Goal: Information Seeking & Learning: Compare options

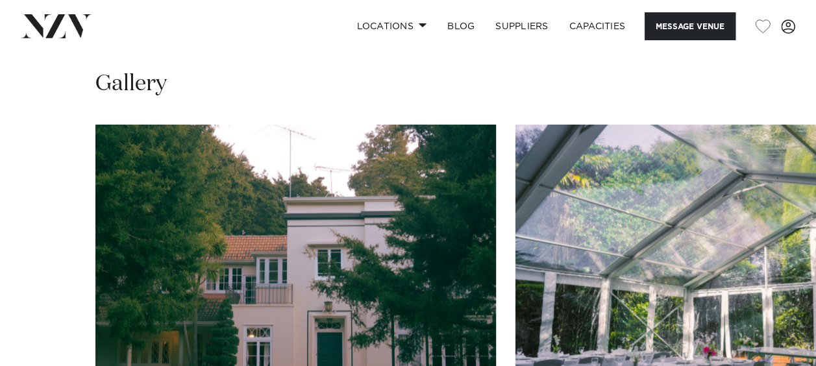
scroll to position [1157, 0]
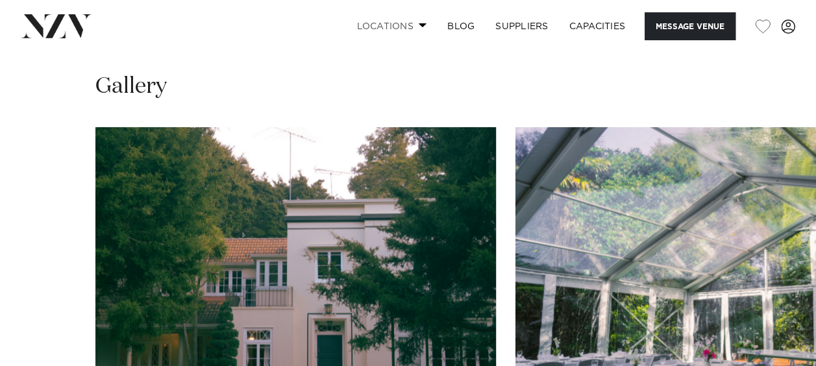
click at [423, 26] on span at bounding box center [423, 25] width 8 height 5
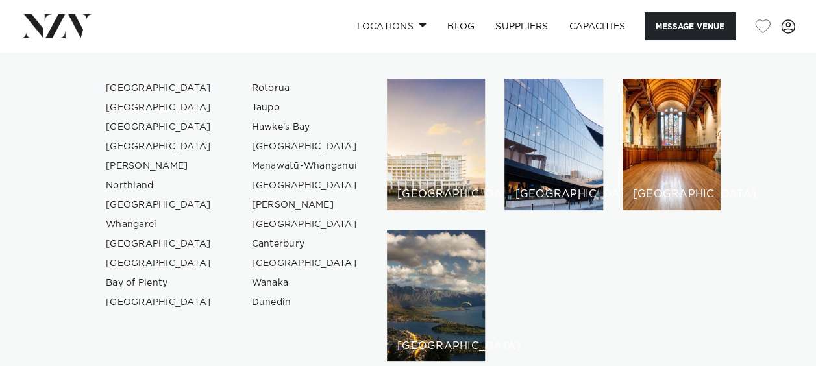
click at [140, 85] on link "[GEOGRAPHIC_DATA]" at bounding box center [158, 88] width 127 height 19
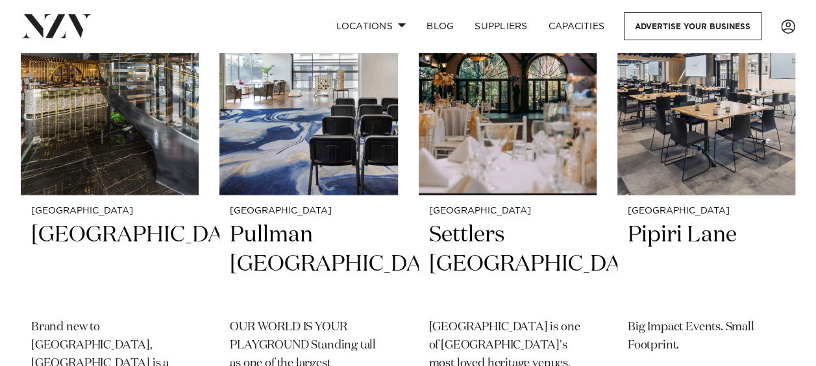
scroll to position [1146, 0]
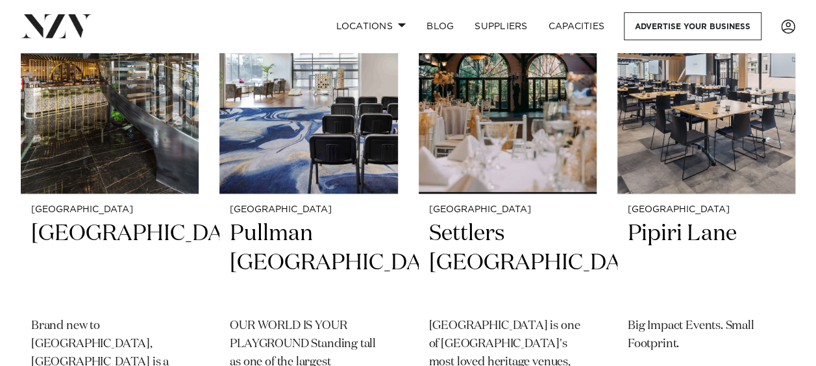
click at [37, 113] on img at bounding box center [110, 74] width 178 height 239
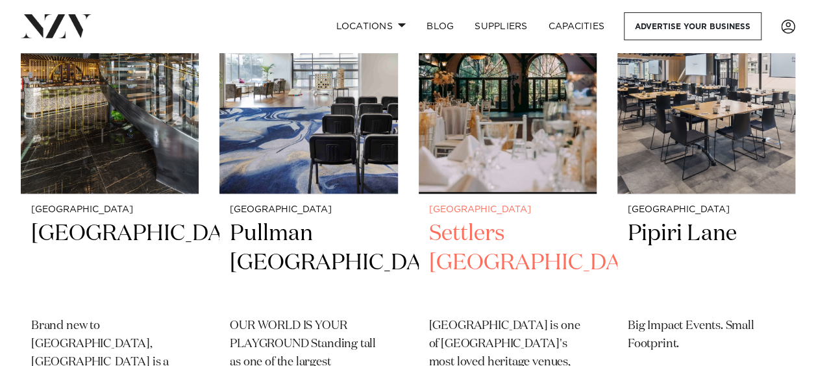
click at [485, 125] on img at bounding box center [508, 74] width 178 height 239
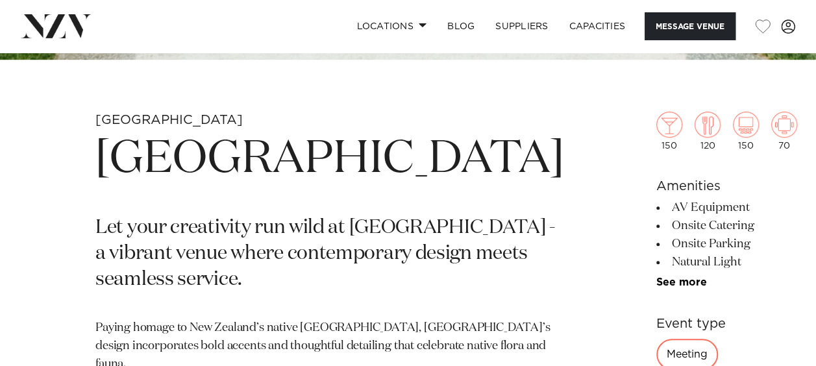
scroll to position [373, 0]
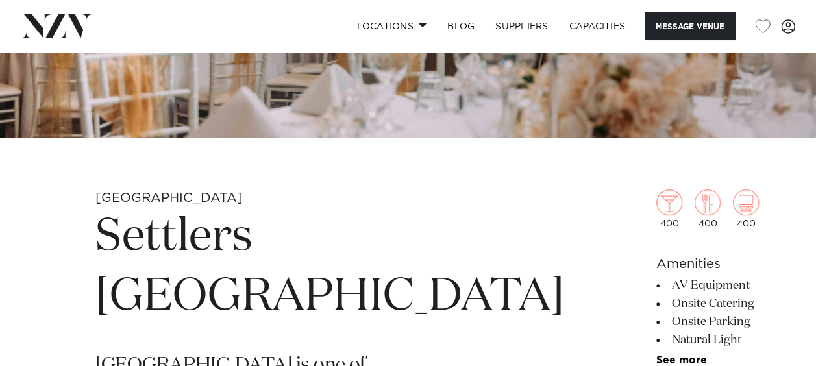
scroll to position [496, 0]
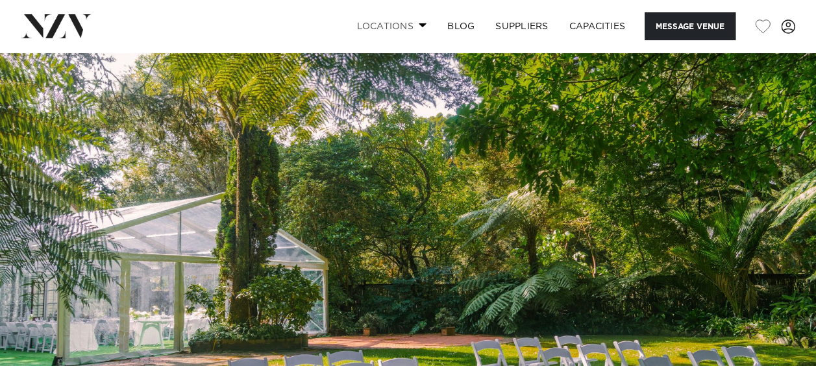
click at [419, 29] on link "Locations" at bounding box center [391, 26] width 91 height 28
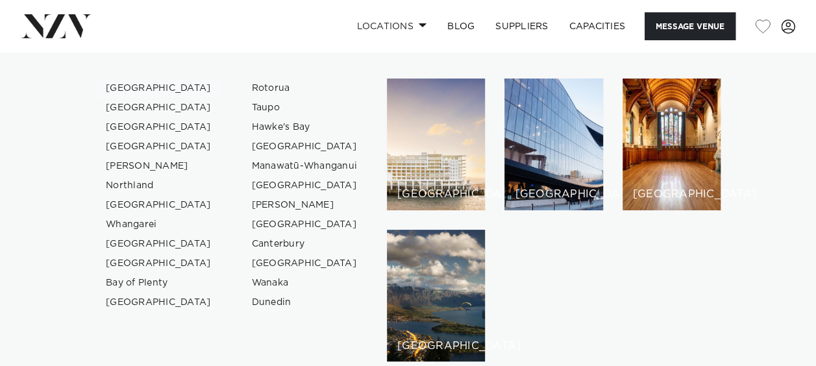
click at [136, 85] on link "[GEOGRAPHIC_DATA]" at bounding box center [158, 88] width 127 height 19
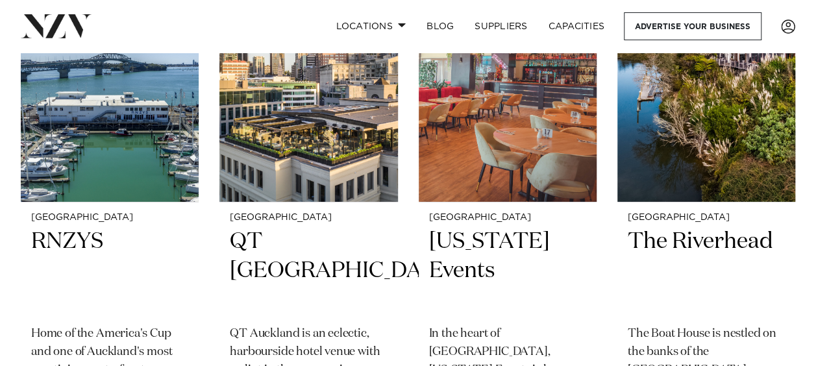
scroll to position [2215, 0]
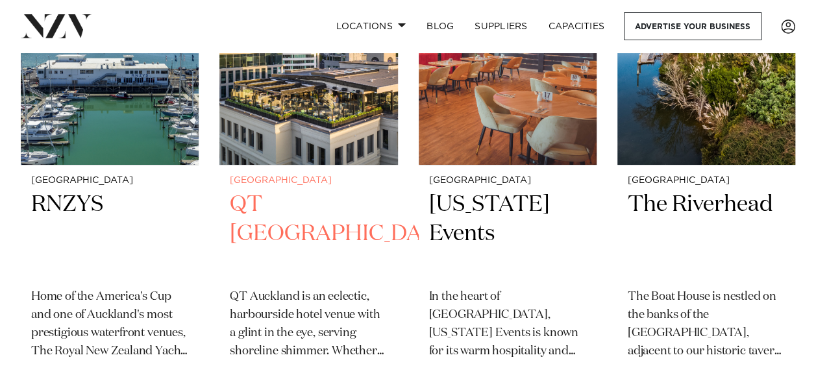
click at [295, 136] on img at bounding box center [308, 46] width 178 height 239
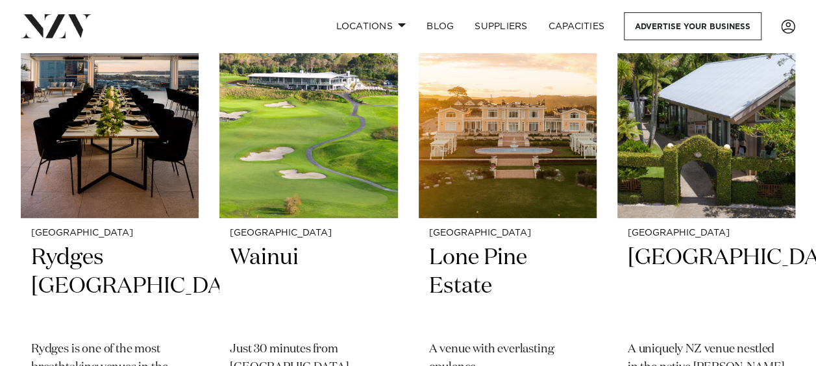
scroll to position [2667, 0]
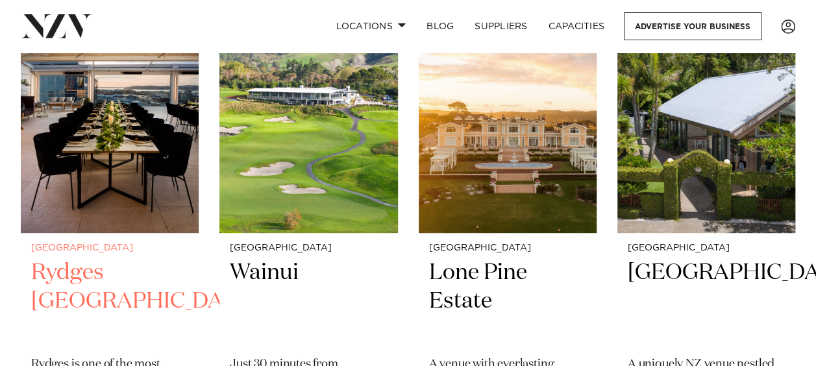
click at [126, 183] on img at bounding box center [110, 113] width 178 height 239
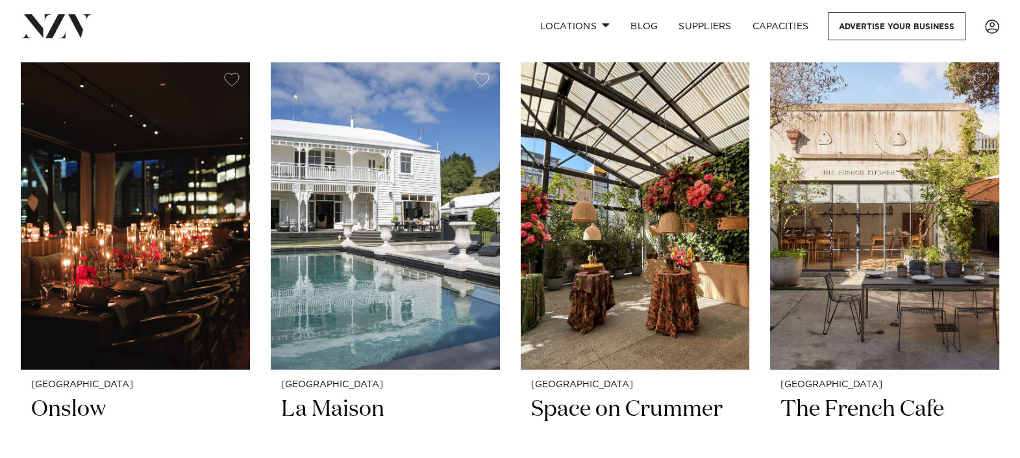
scroll to position [5813, 0]
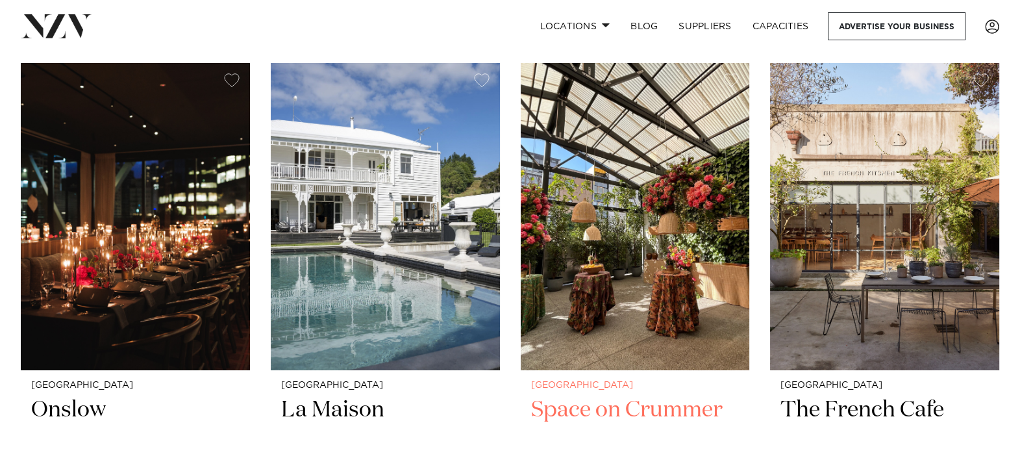
click at [678, 235] on img at bounding box center [635, 216] width 229 height 307
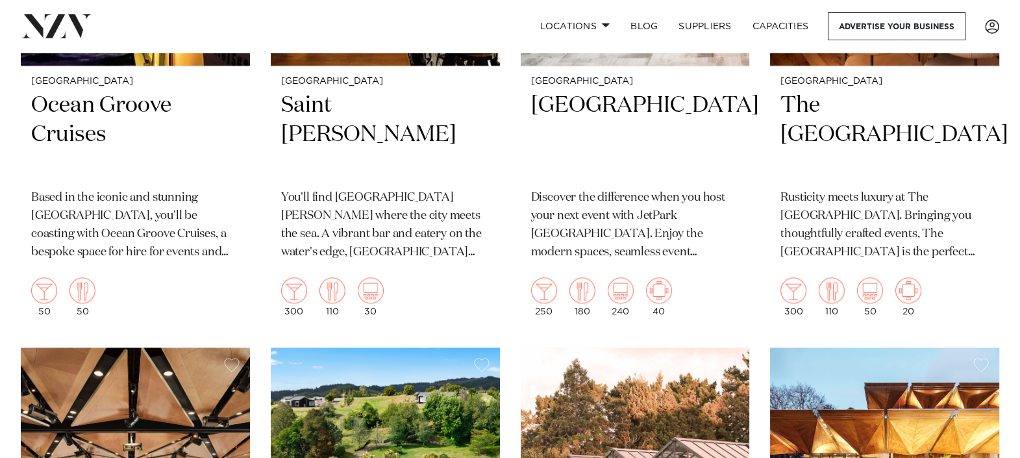
scroll to position [7884, 0]
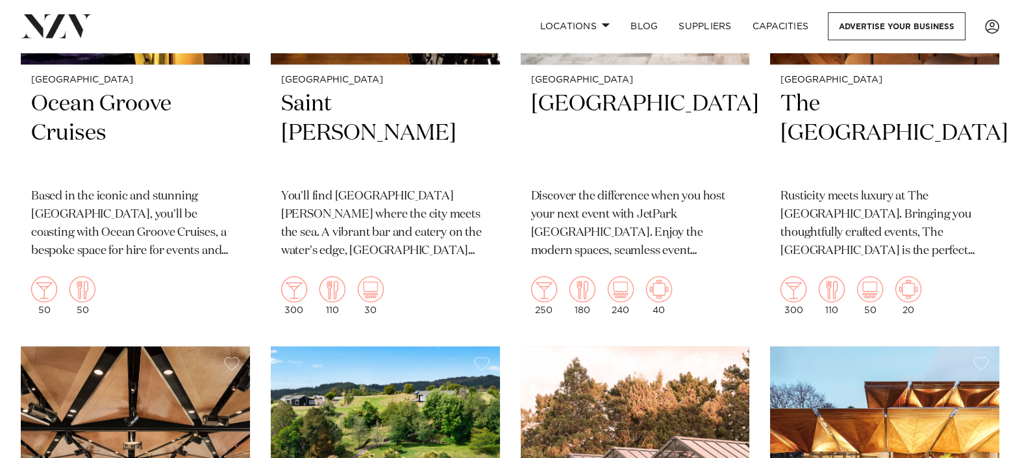
click at [815, 250] on div "Showing 123 results for Auckland Venues Auckland is the largest city in New Zea…" at bounding box center [509, 41] width 999 height 14801
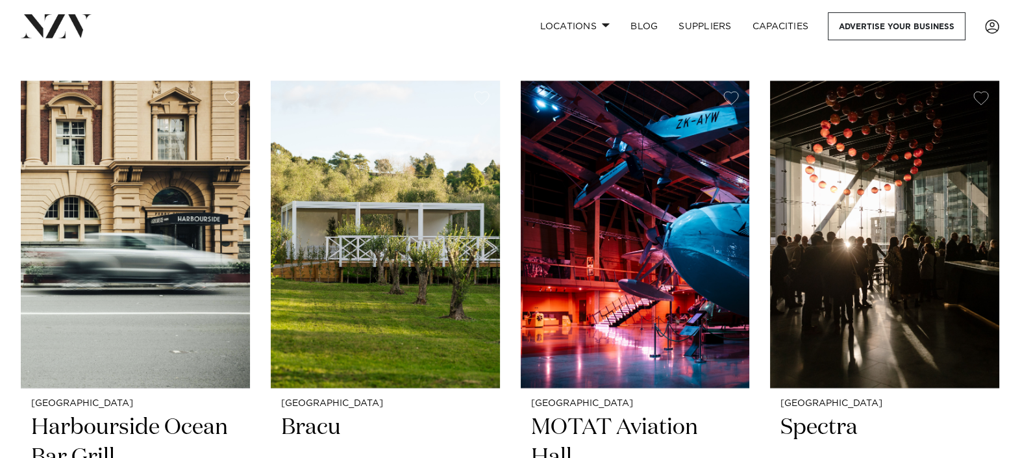
scroll to position [8749, 0]
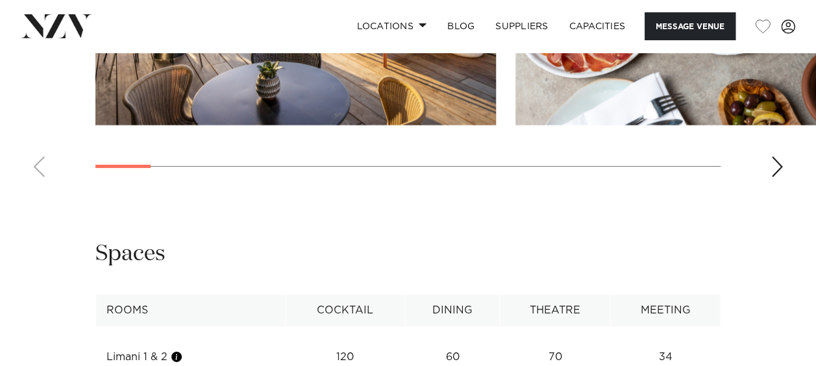
scroll to position [1978, 0]
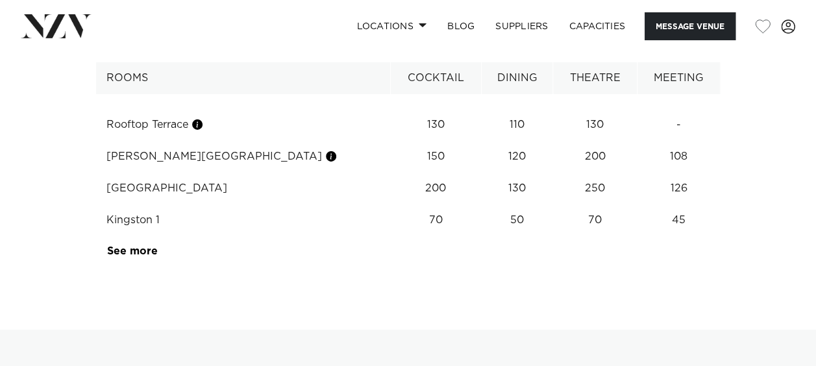
scroll to position [2133, 0]
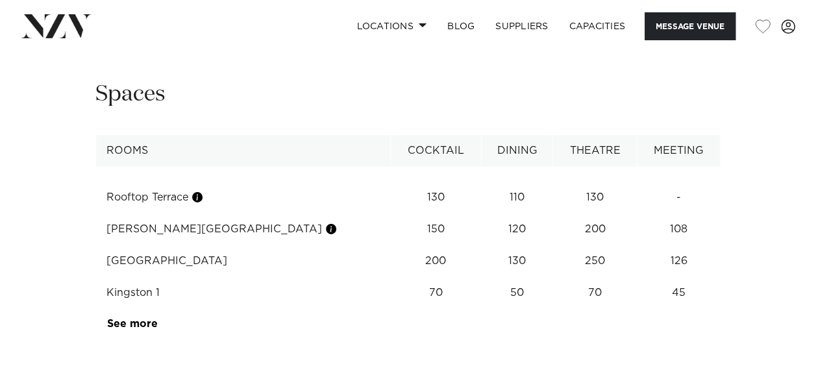
scroll to position [2059, 0]
click at [780, 18] on div "Next slide" at bounding box center [776, 7] width 13 height 21
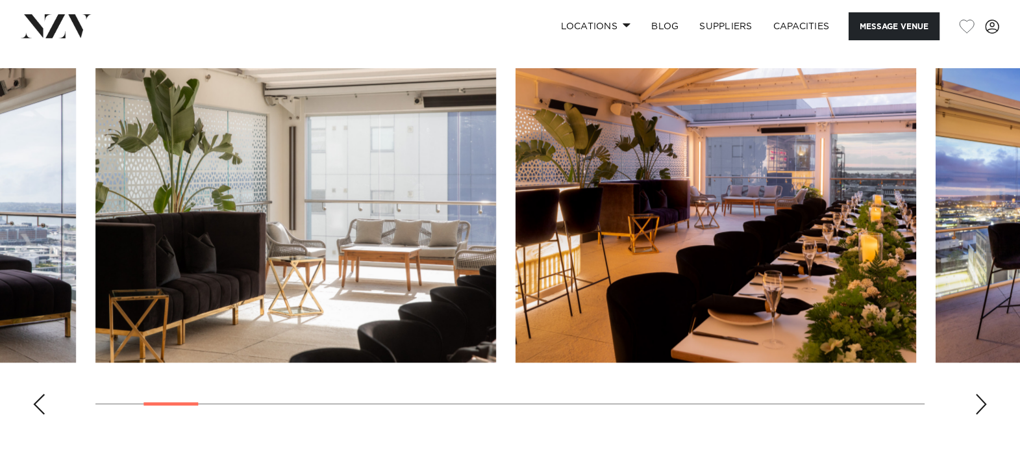
scroll to position [1567, 0]
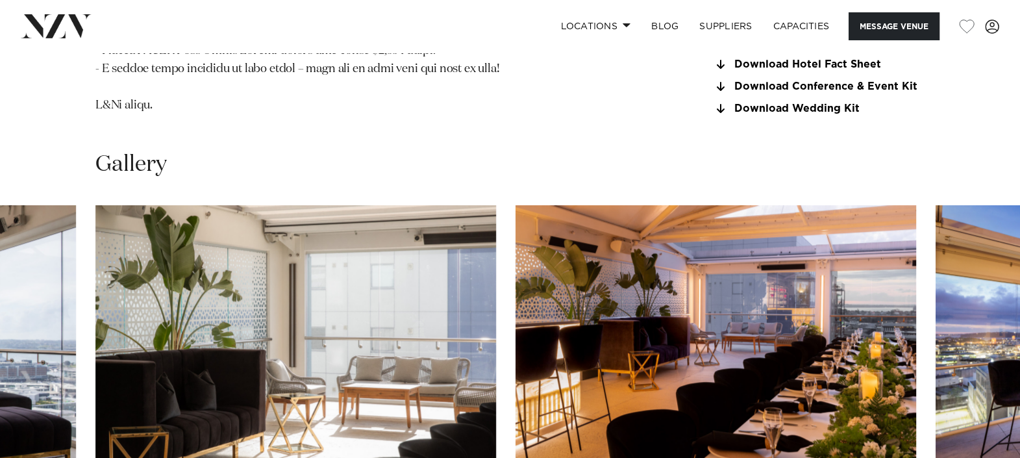
drag, startPoint x: 763, startPoint y: 4, endPoint x: 559, endPoint y: 68, distance: 212.9
click at [559, 150] on div "Gallery" at bounding box center [509, 164] width 829 height 29
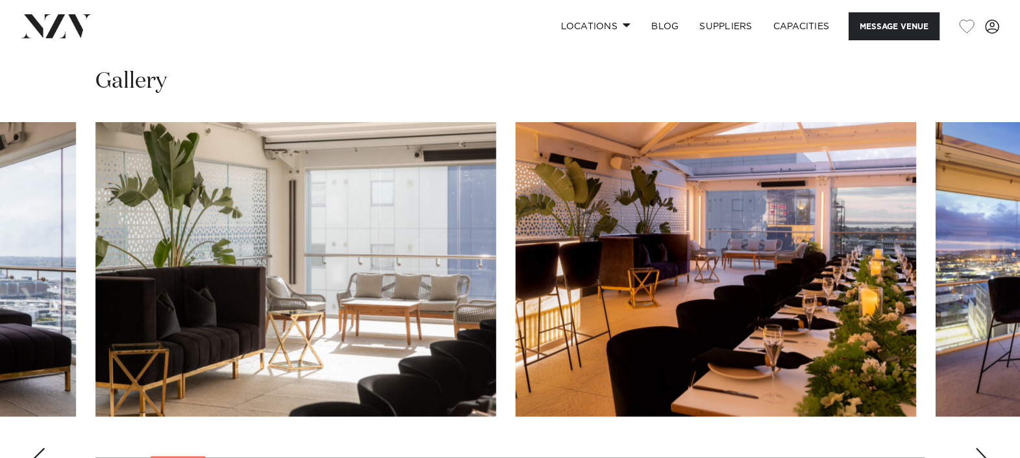
scroll to position [1651, 0]
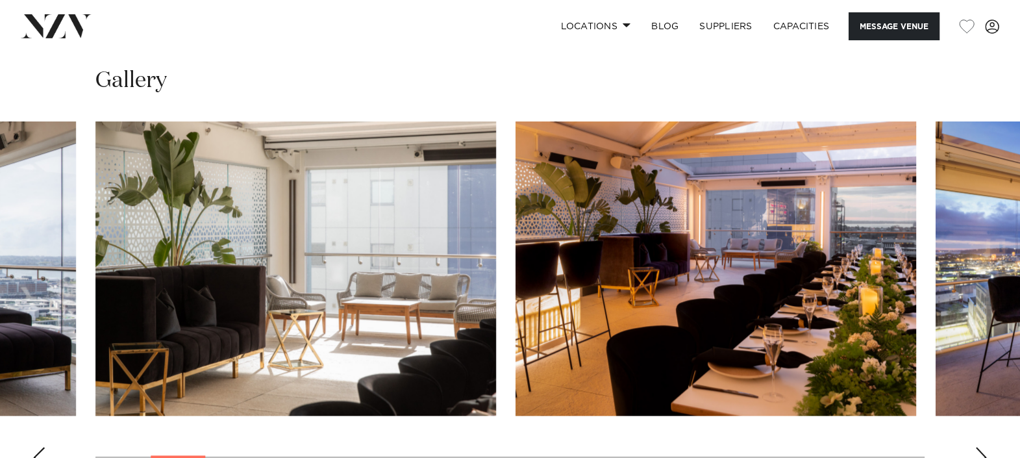
click at [815, 365] on div "Next slide" at bounding box center [980, 457] width 13 height 21
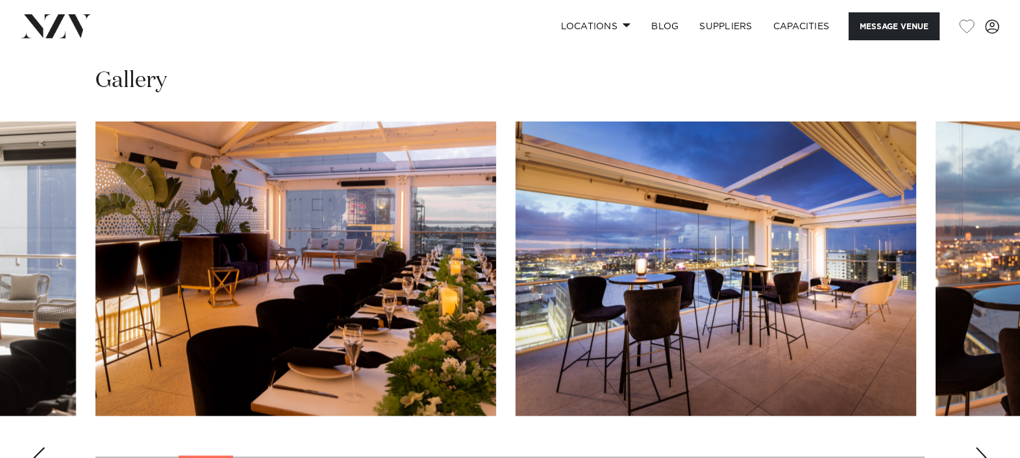
click at [815, 365] on div "Next slide" at bounding box center [980, 457] width 13 height 21
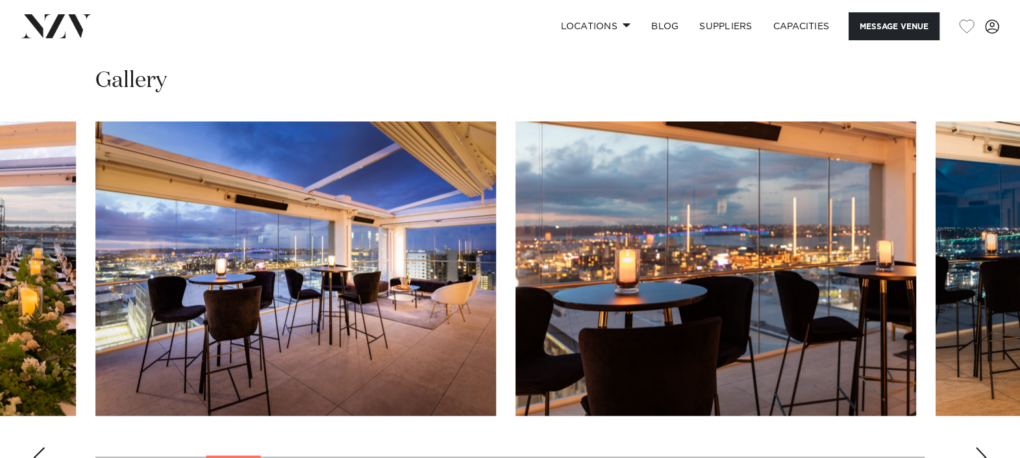
click at [815, 365] on div "Next slide" at bounding box center [980, 457] width 13 height 21
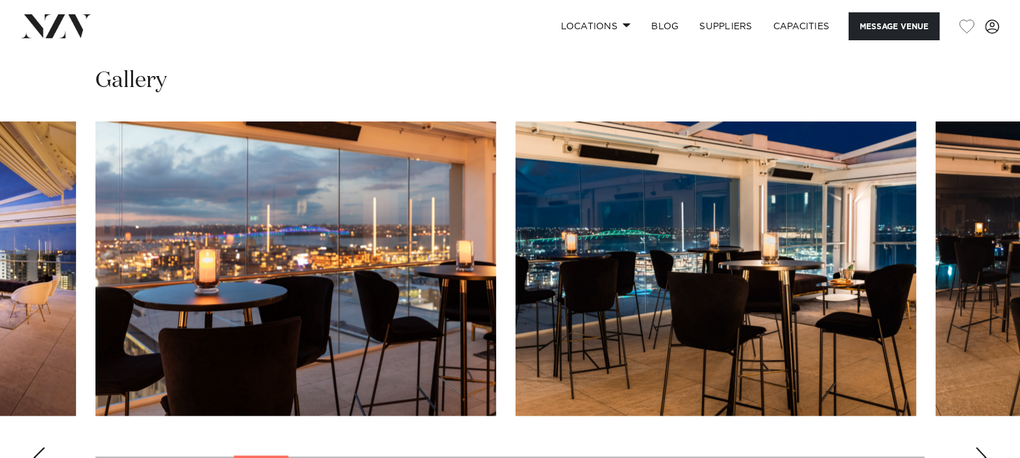
click at [815, 365] on div "Next slide" at bounding box center [980, 457] width 13 height 21
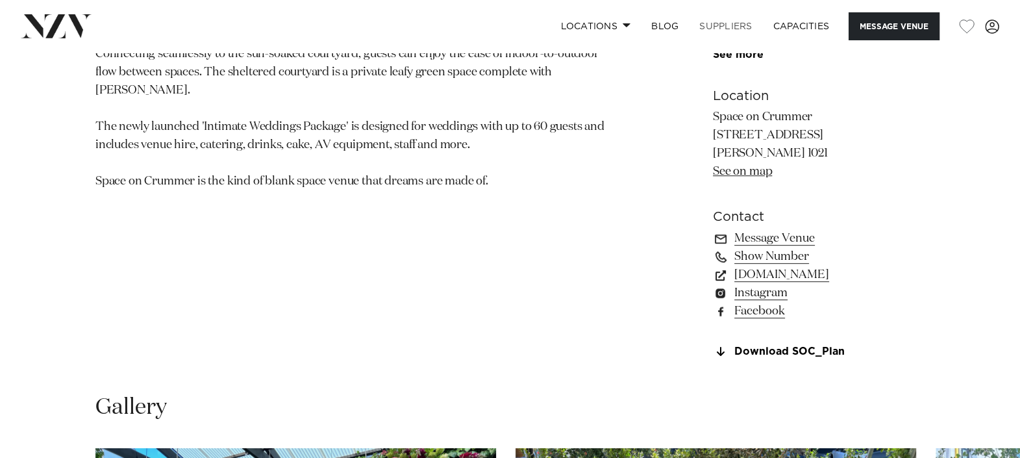
scroll to position [868, 0]
